Goal: Transaction & Acquisition: Book appointment/travel/reservation

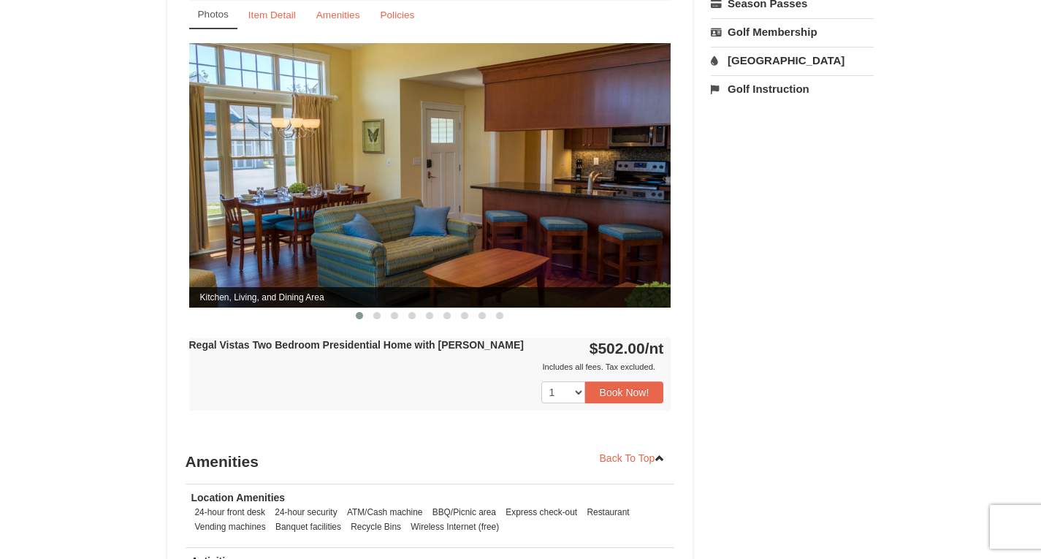
scroll to position [512, 0]
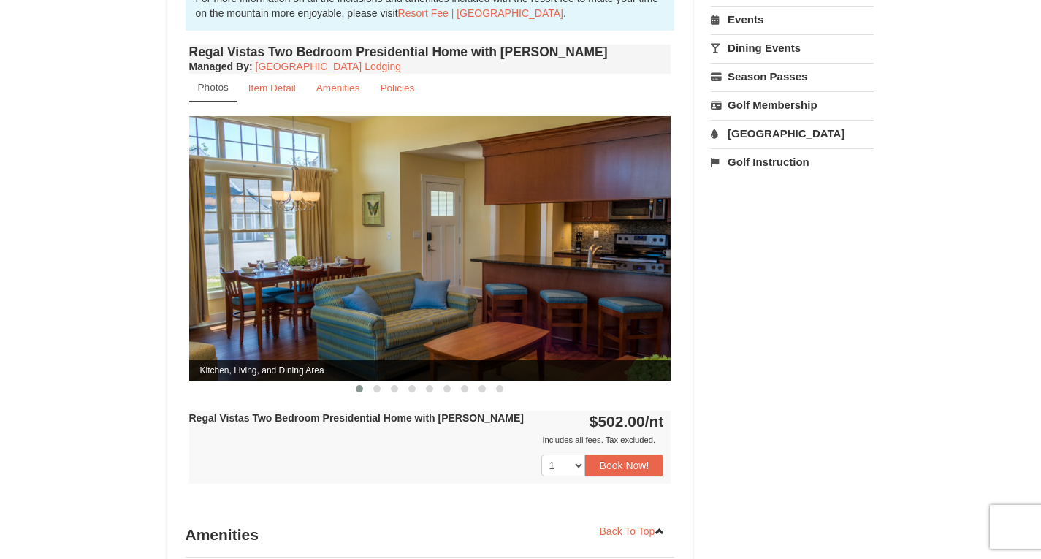
click at [649, 227] on img at bounding box center [430, 248] width 482 height 264
click at [376, 385] on span at bounding box center [376, 388] width 7 height 7
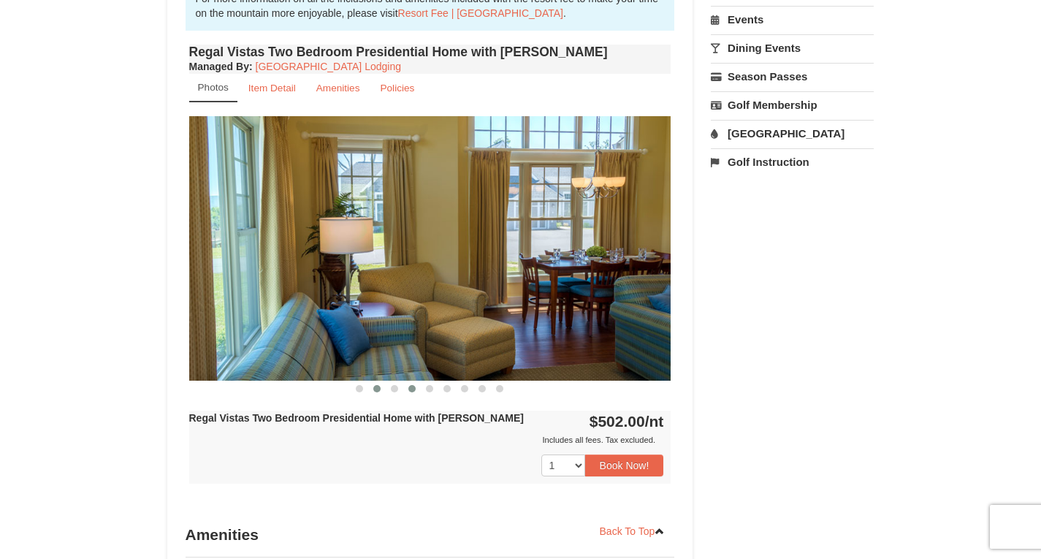
click at [413, 385] on span at bounding box center [412, 388] width 7 height 7
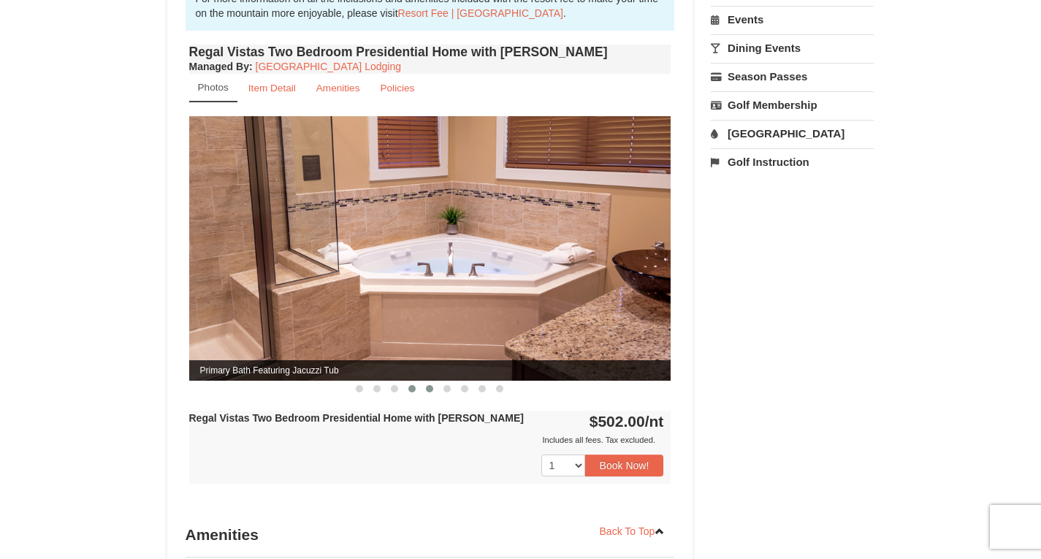
click at [431, 385] on span at bounding box center [429, 388] width 7 height 7
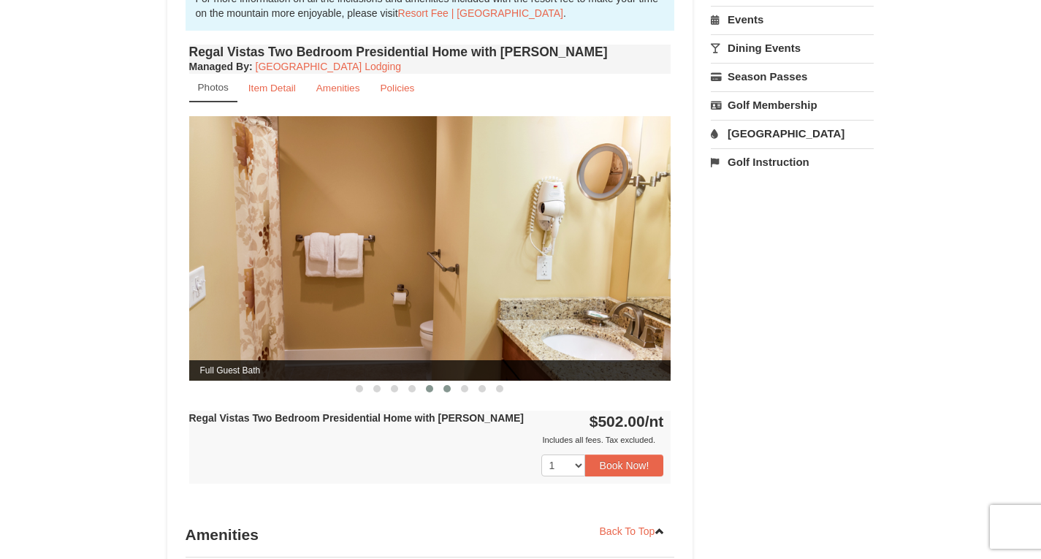
click at [449, 385] on span at bounding box center [447, 388] width 7 height 7
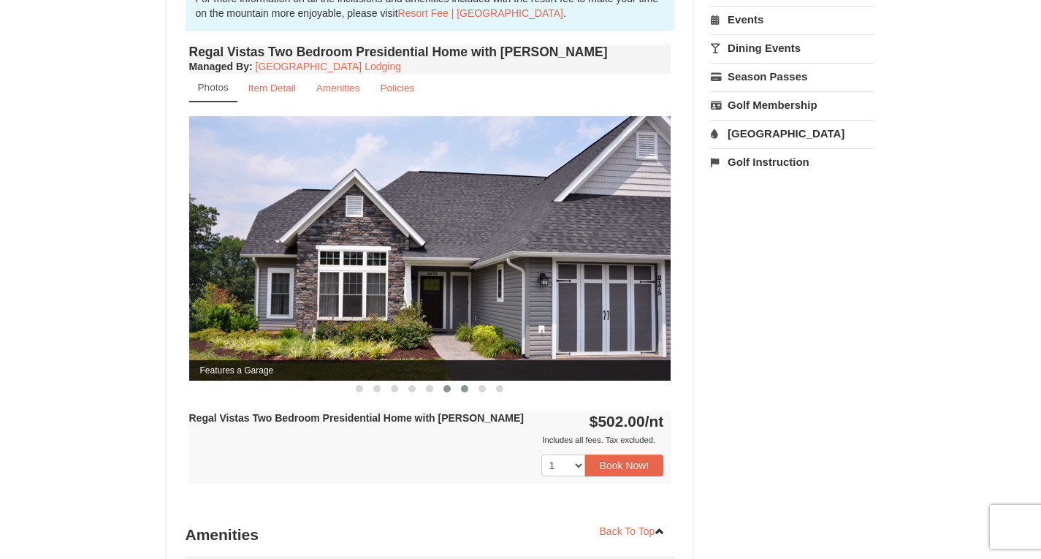
click at [466, 385] on span at bounding box center [464, 388] width 7 height 7
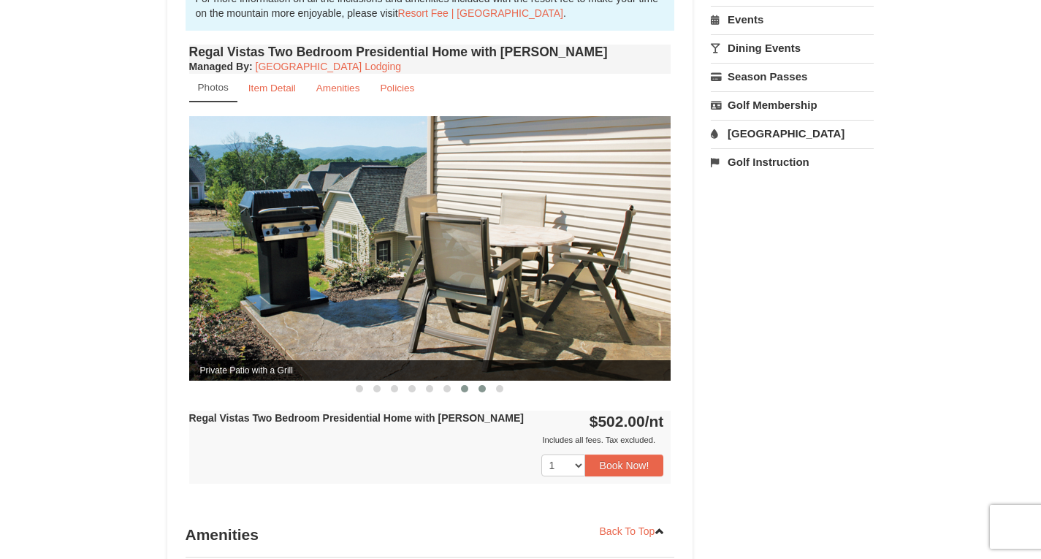
click at [478, 381] on button at bounding box center [483, 388] width 18 height 15
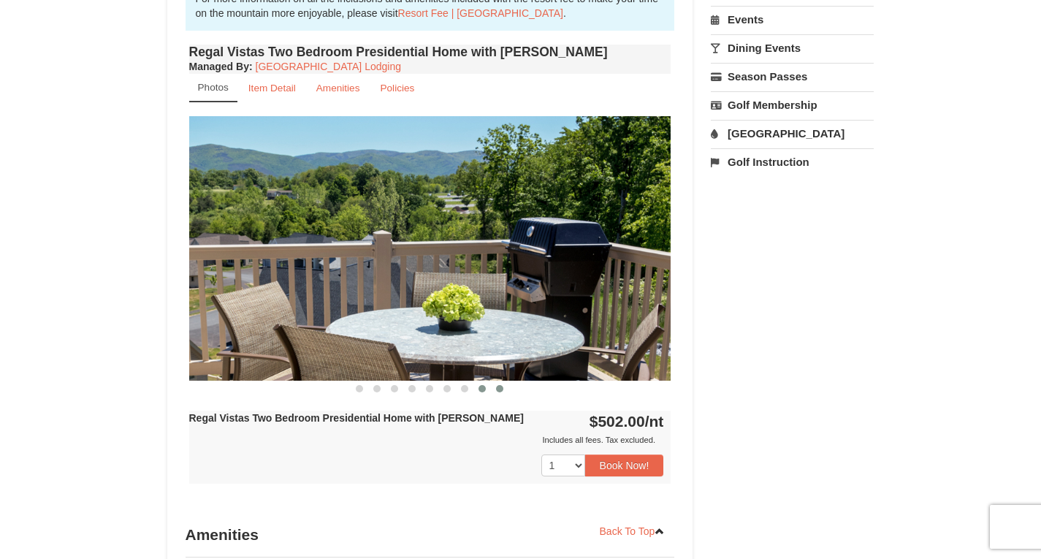
click at [501, 385] on span at bounding box center [499, 388] width 7 height 7
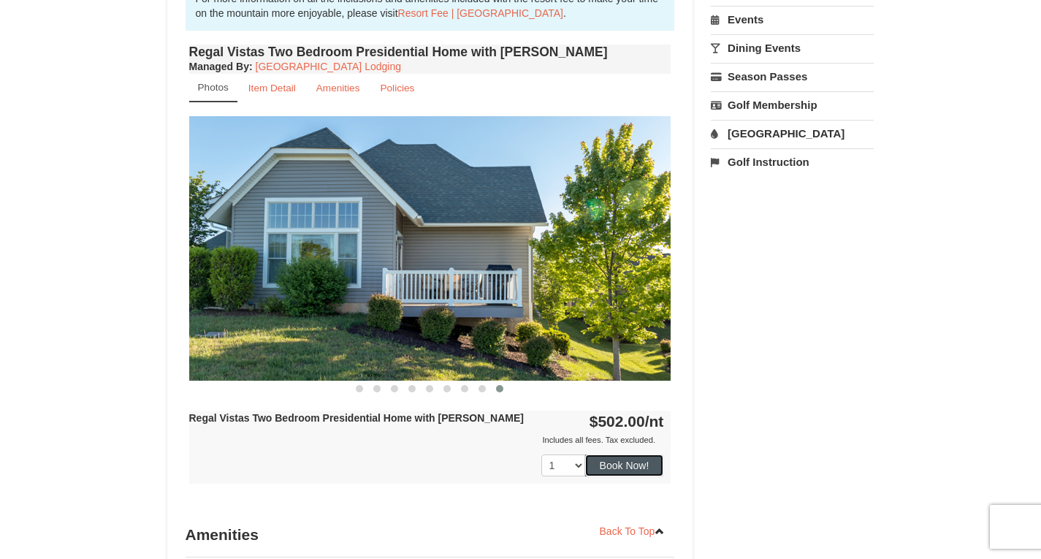
click at [621, 455] on button "Book Now!" at bounding box center [624, 466] width 79 height 22
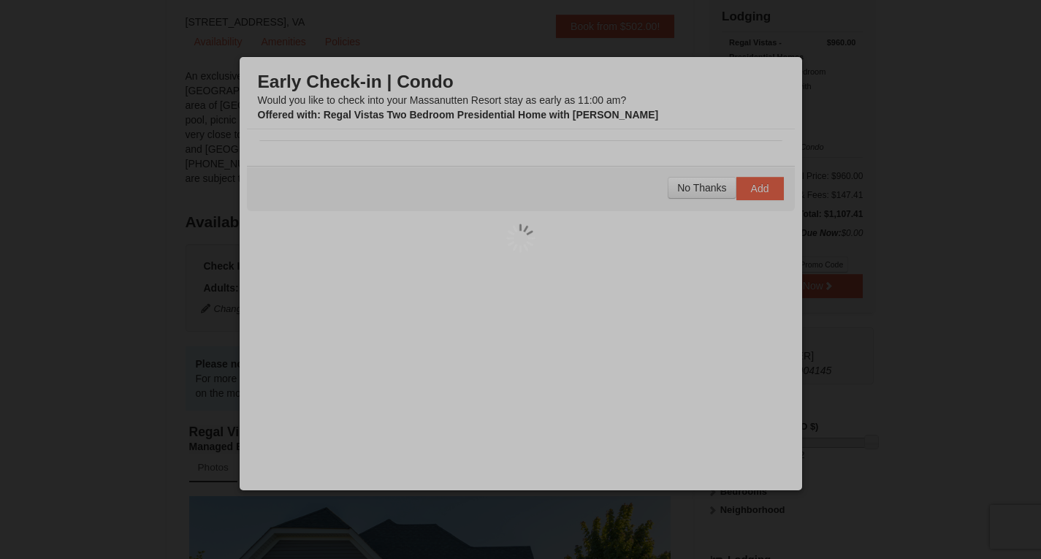
scroll to position [128, 0]
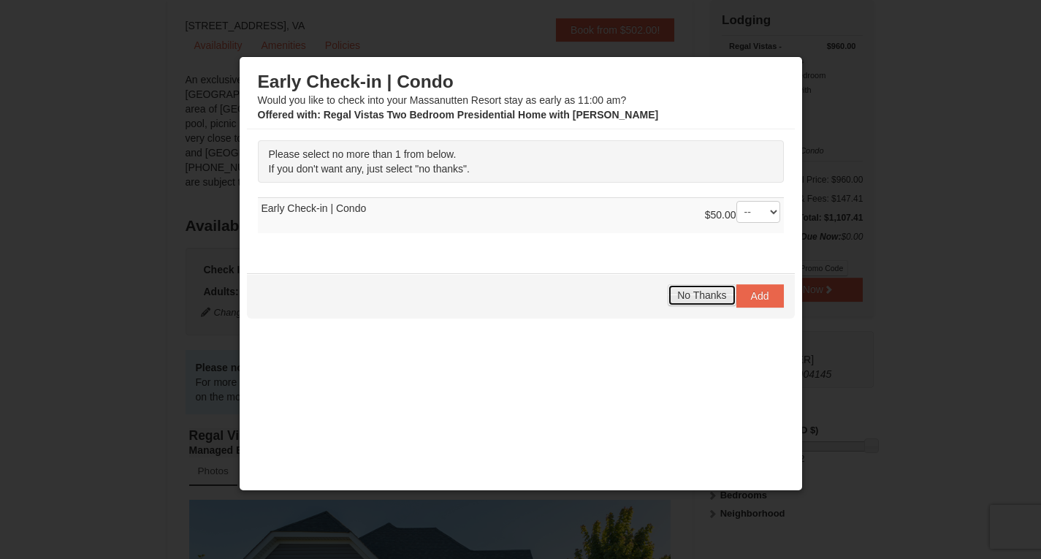
click at [708, 297] on span "No Thanks" at bounding box center [701, 295] width 49 height 12
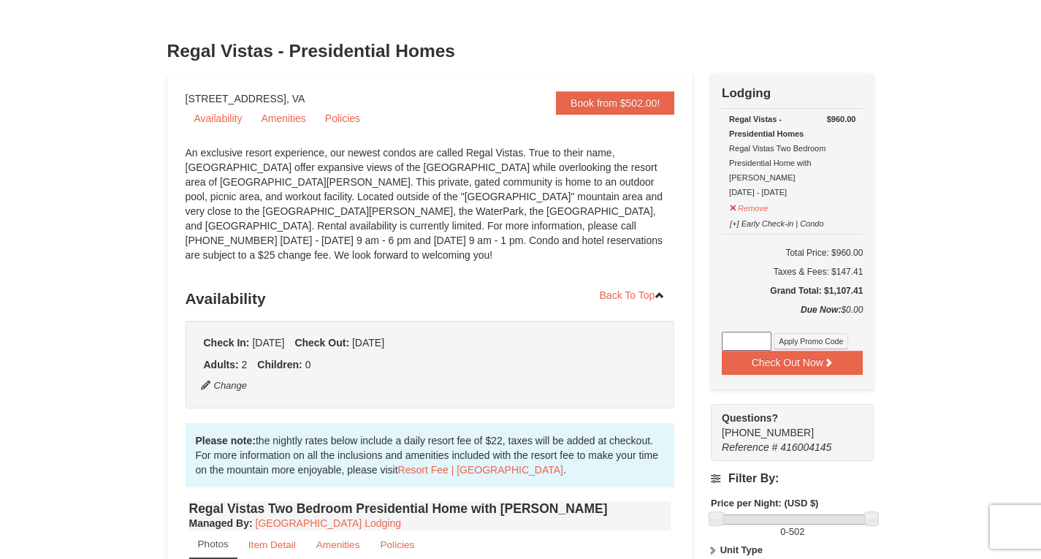
scroll to position [0, 0]
